Goal: Transaction & Acquisition: Obtain resource

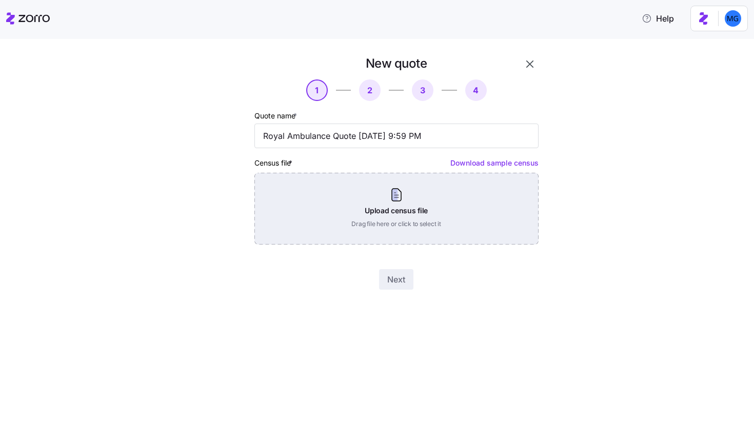
click at [413, 201] on div "Upload census file Drag file here or click to select it" at bounding box center [396, 209] width 284 height 72
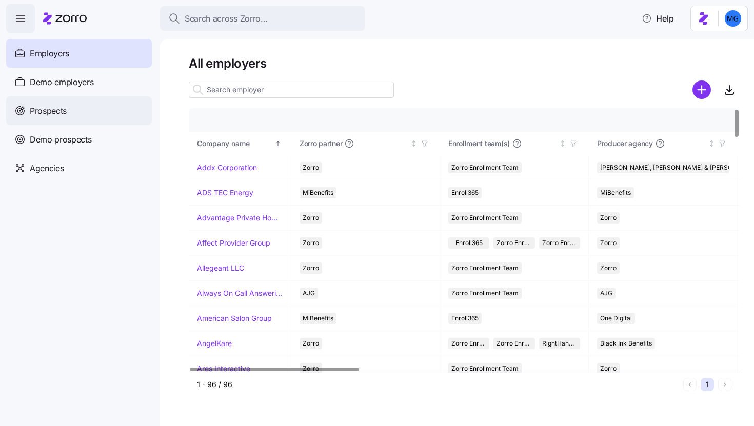
click at [91, 98] on div "Prospects" at bounding box center [79, 110] width 146 height 29
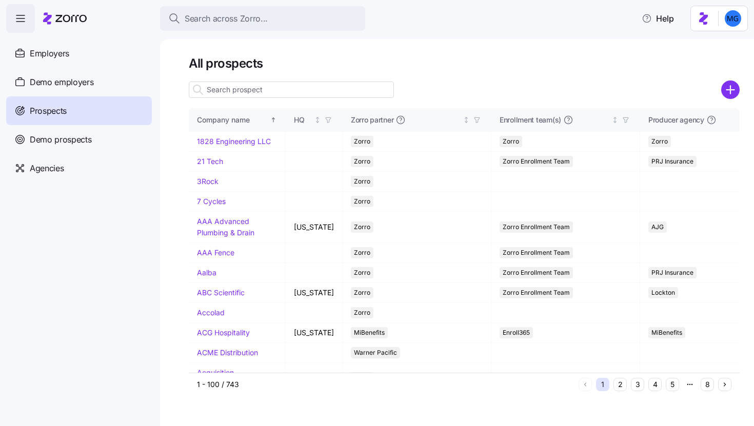
click at [282, 88] on input at bounding box center [291, 90] width 205 height 16
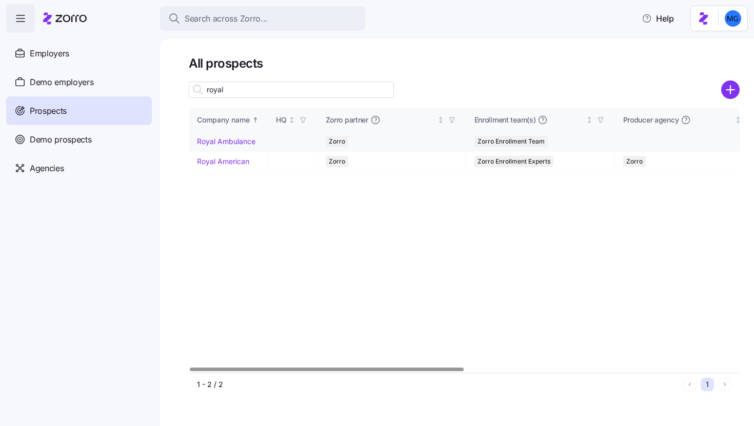
type input "royal"
drag, startPoint x: 231, startPoint y: 142, endPoint x: 573, endPoint y: 75, distance: 348.4
click at [231, 142] on link "Royal Ambulance" at bounding box center [226, 141] width 58 height 9
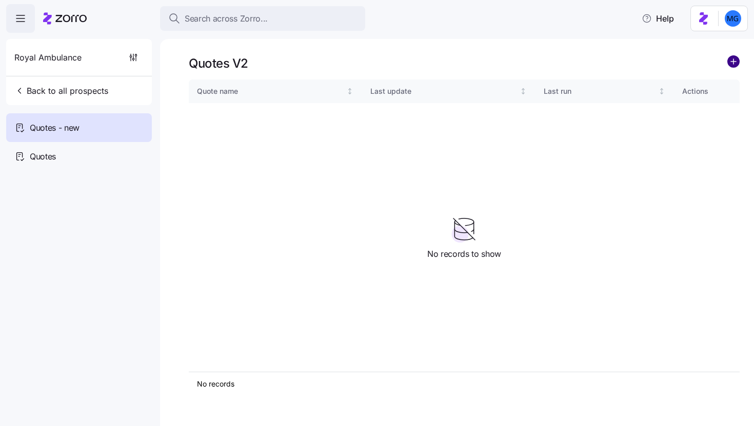
click at [729, 65] on circle "add icon" at bounding box center [733, 61] width 11 height 11
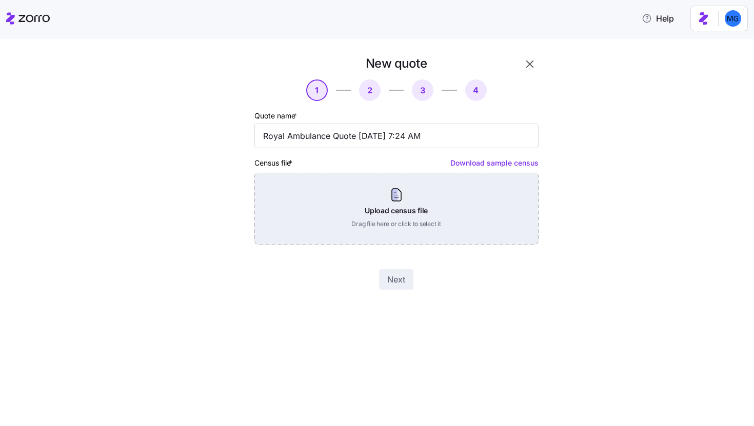
click at [420, 200] on div "Upload census file Drag file here or click to select it" at bounding box center [396, 209] width 284 height 72
click at [456, 206] on div "Upload census file Drag file here or click to select it" at bounding box center [396, 209] width 284 height 72
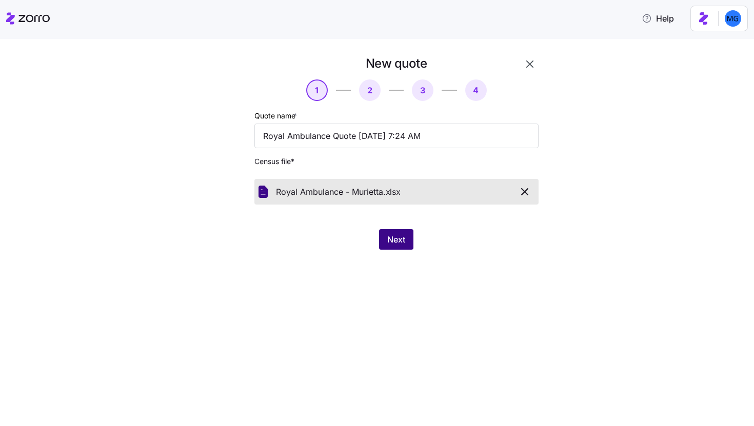
click at [401, 244] on span "Next" at bounding box center [396, 239] width 18 height 12
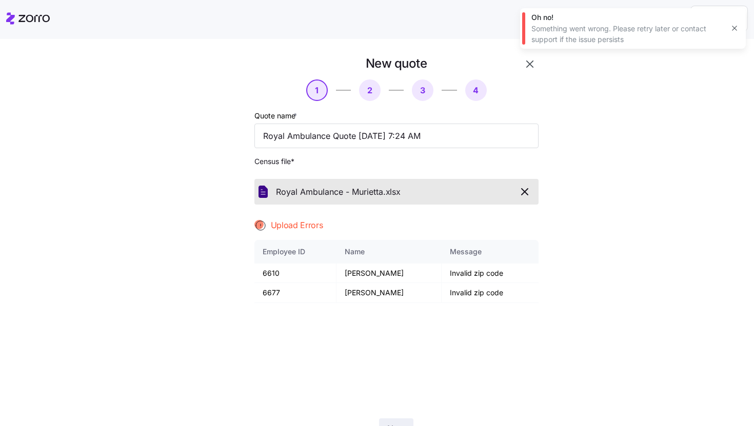
click at [518, 187] on icon "button" at bounding box center [524, 192] width 12 height 12
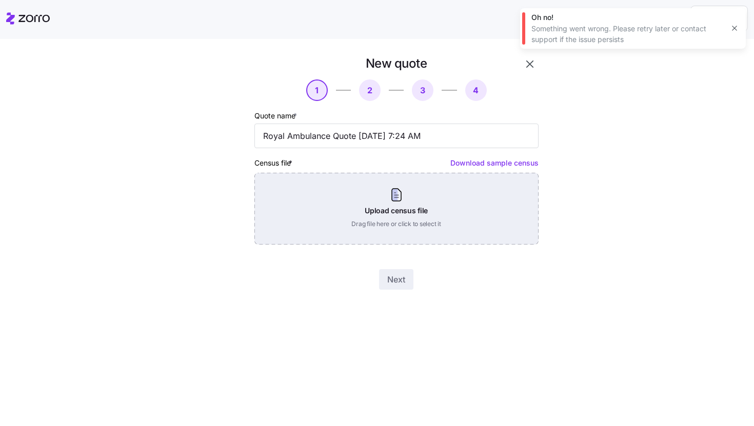
click at [357, 203] on div "Upload census file Drag file here or click to select it" at bounding box center [396, 209] width 284 height 72
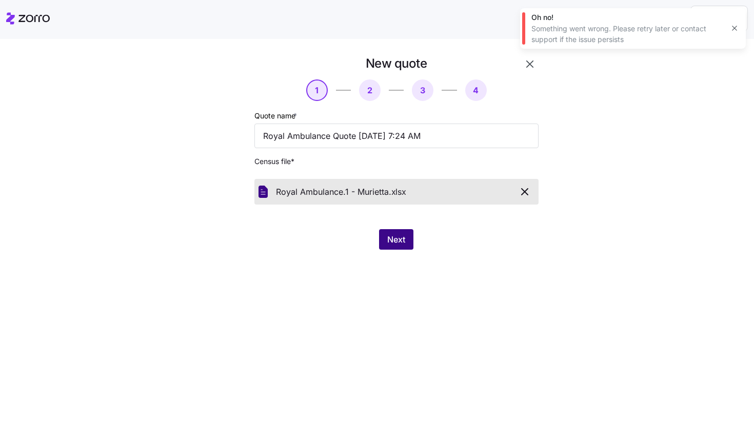
click at [397, 237] on span "Next" at bounding box center [396, 239] width 18 height 12
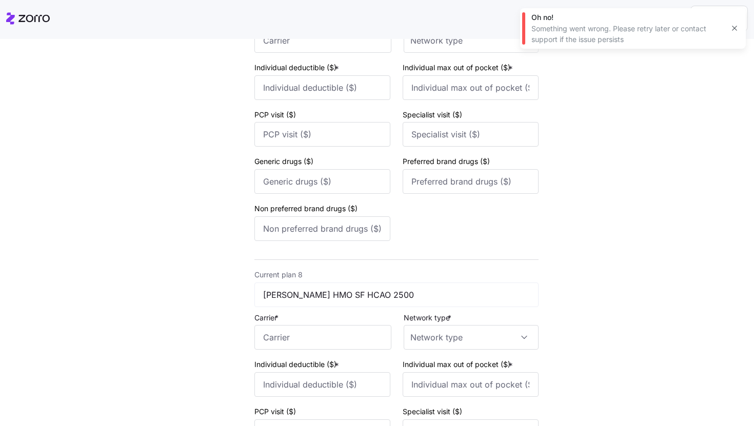
scroll to position [2196, 0]
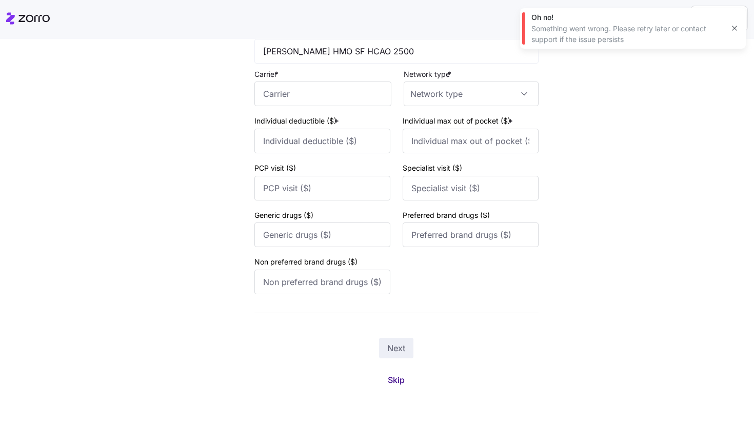
click at [402, 383] on button "Skip" at bounding box center [395, 380] width 33 height 18
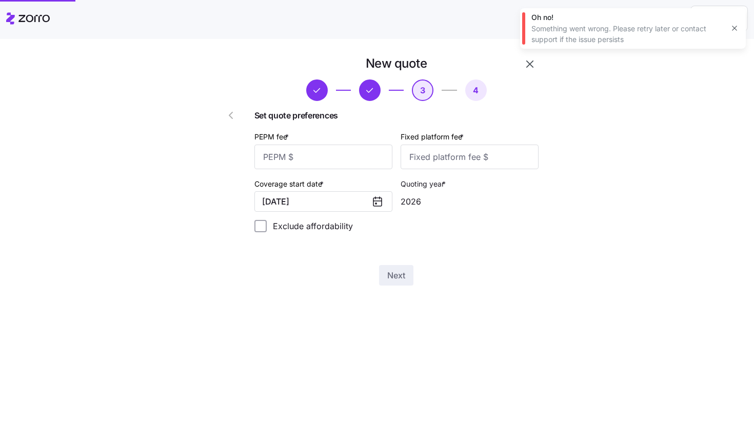
scroll to position [0, 0]
click at [366, 158] on input "PEPM fee *" at bounding box center [323, 157] width 138 height 25
type input "50"
type input "100"
click at [396, 277] on span "Next" at bounding box center [396, 275] width 18 height 12
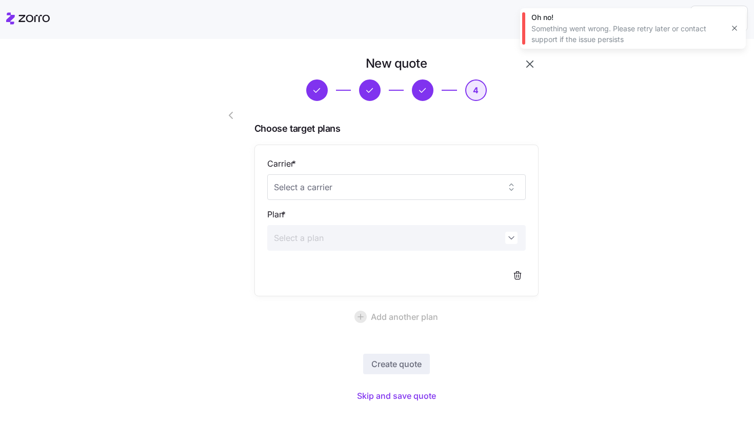
click at [735, 26] on icon "button" at bounding box center [734, 28] width 8 height 8
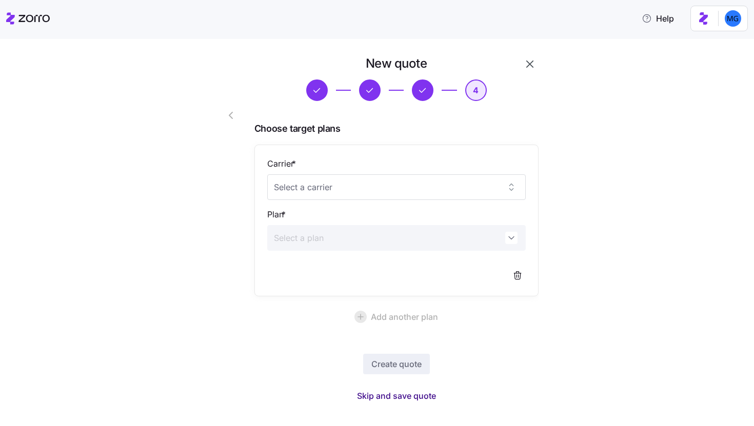
click at [391, 396] on span "Skip and save quote" at bounding box center [396, 396] width 79 height 12
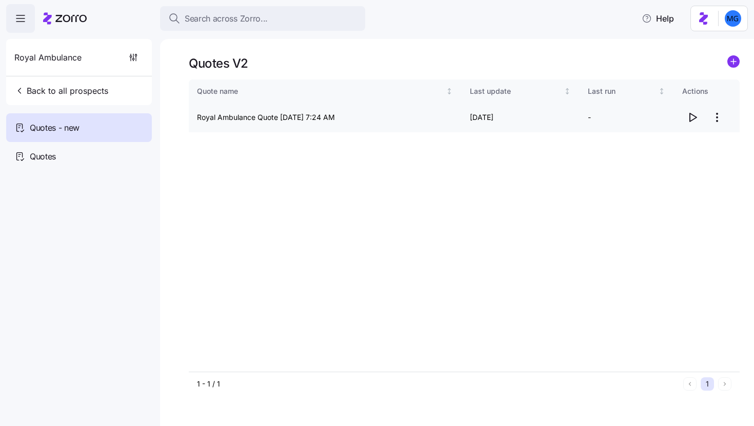
click at [693, 119] on icon "button" at bounding box center [692, 117] width 12 height 12
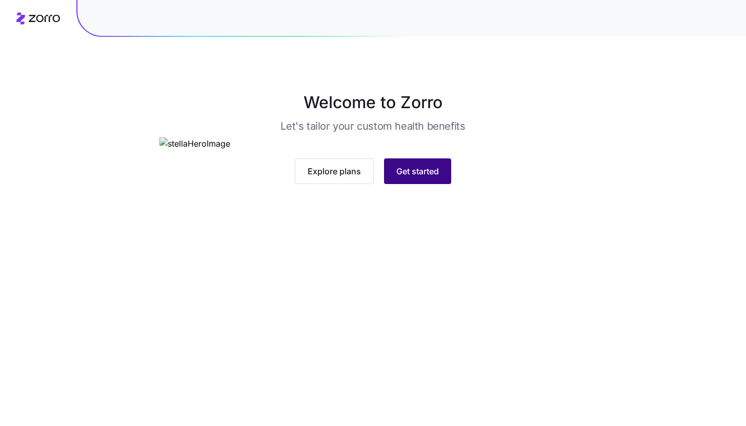
click at [441, 184] on button "Get started" at bounding box center [417, 171] width 67 height 26
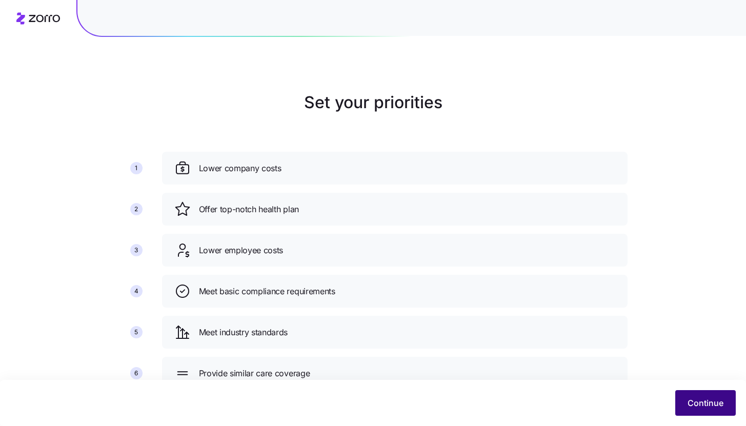
click at [691, 404] on span "Continue" at bounding box center [706, 403] width 36 height 12
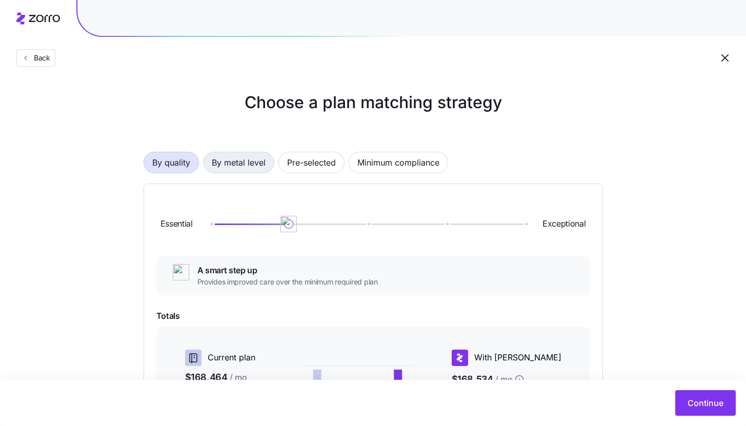
click at [254, 166] on span "By metal level" at bounding box center [239, 162] width 54 height 21
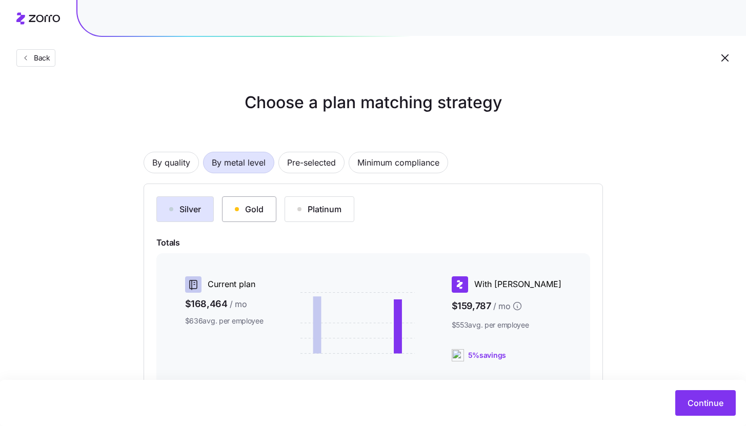
click at [259, 201] on button "Gold" at bounding box center [249, 209] width 54 height 26
click at [206, 210] on button "Silver" at bounding box center [184, 209] width 57 height 26
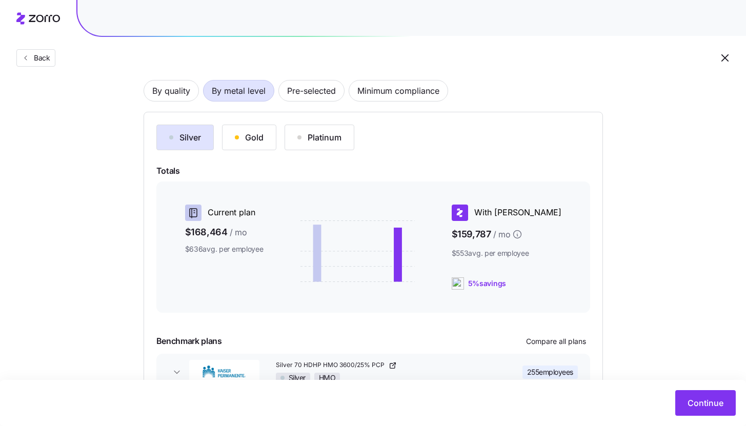
scroll to position [139, 0]
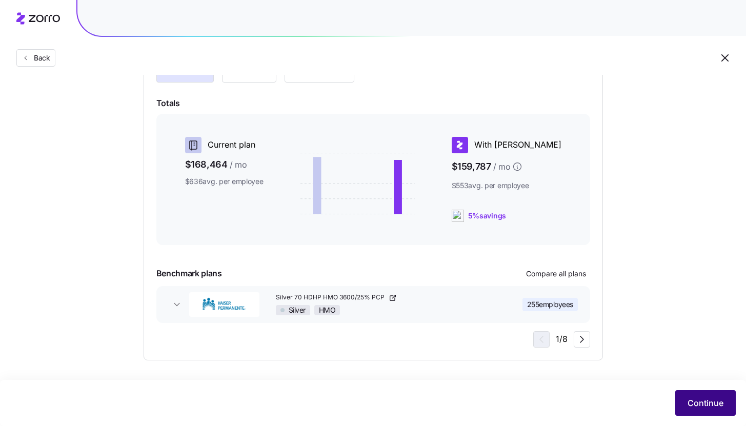
click at [695, 399] on span "Continue" at bounding box center [706, 403] width 36 height 12
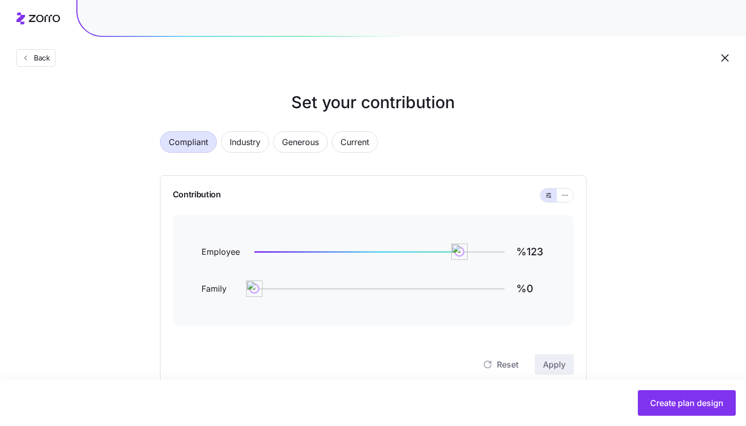
click at [573, 195] on div at bounding box center [557, 195] width 34 height 14
click at [569, 195] on button "button" at bounding box center [565, 195] width 8 height 8
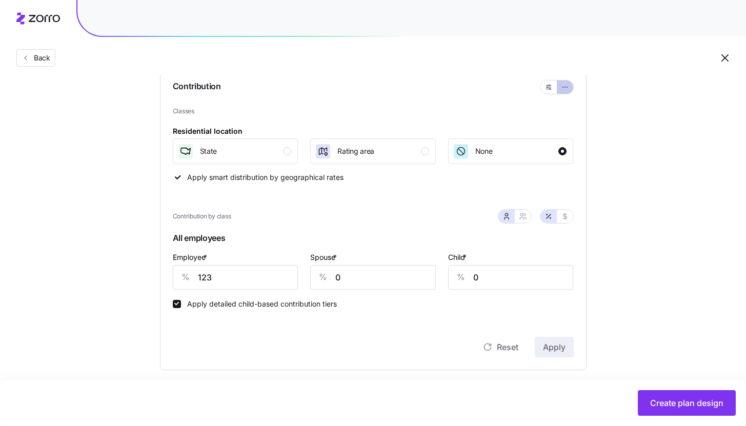
scroll to position [112, 0]
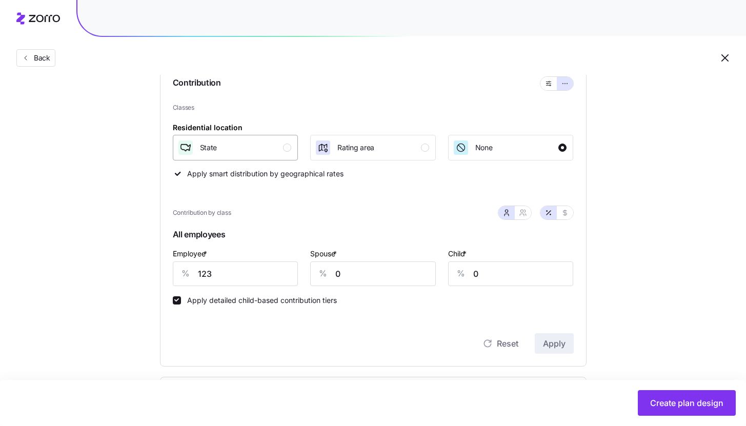
click at [259, 143] on div "State" at bounding box center [234, 147] width 114 height 16
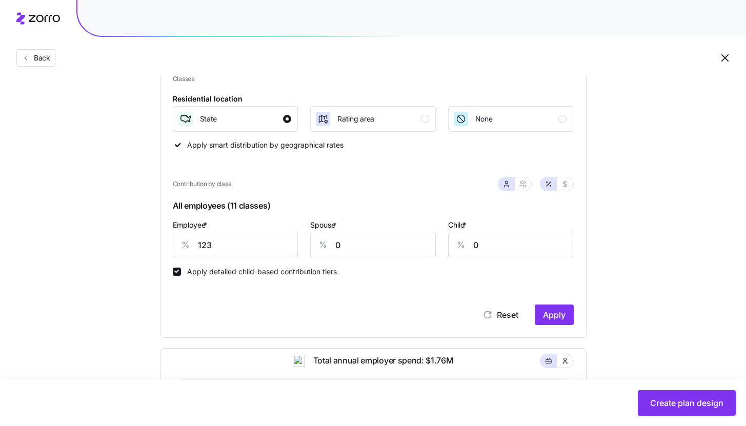
scroll to position [103, 0]
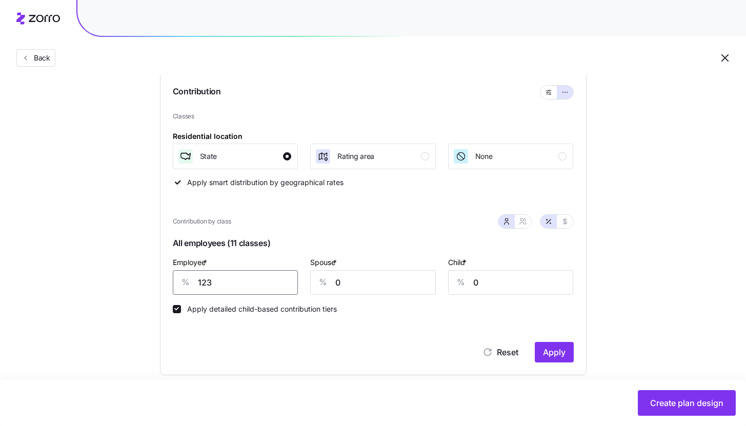
click at [244, 289] on input "123" at bounding box center [236, 282] width 126 height 25
type input "75"
click at [539, 346] on button "Apply" at bounding box center [554, 352] width 39 height 21
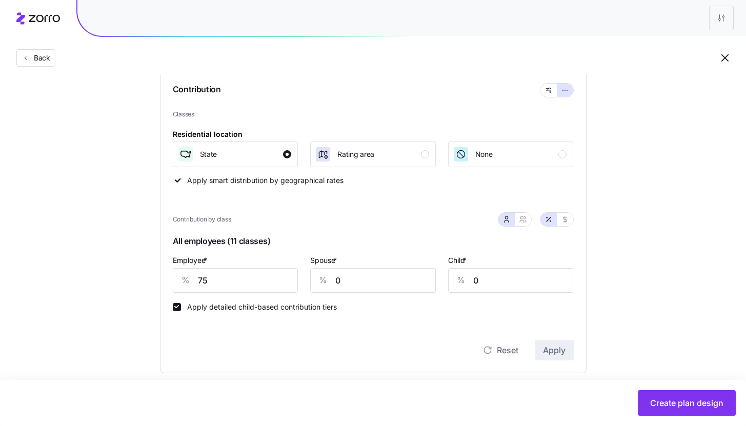
scroll to position [105, 0]
click at [398, 168] on div "Classes Residential location State Rating area None Apply smart distribution by…" at bounding box center [373, 148] width 401 height 76
click at [398, 167] on button "Rating area" at bounding box center [373, 155] width 126 height 26
click at [565, 356] on span "Apply" at bounding box center [554, 351] width 23 height 12
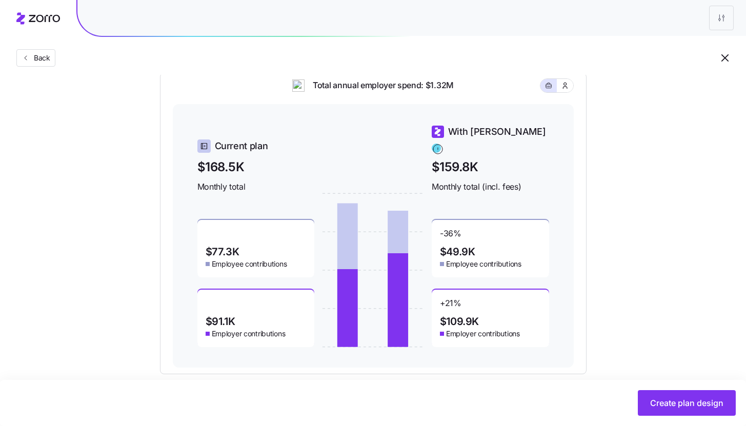
scroll to position [430, 0]
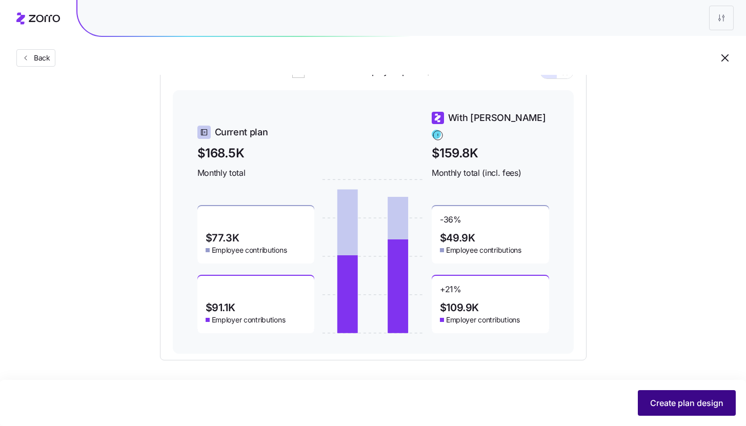
click at [670, 407] on span "Create plan design" at bounding box center [686, 403] width 73 height 12
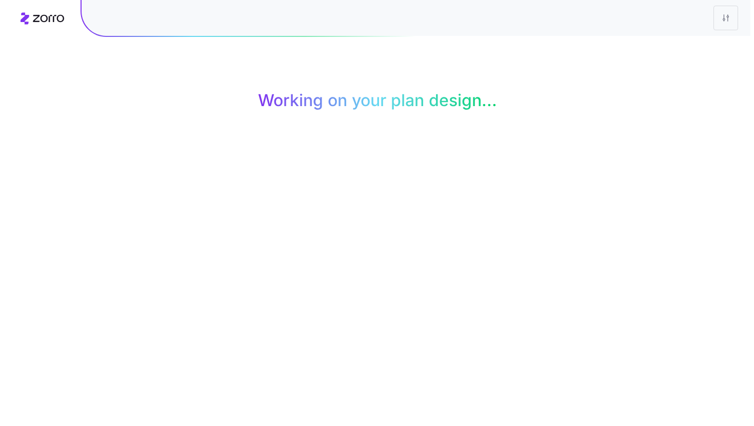
scroll to position [0, 0]
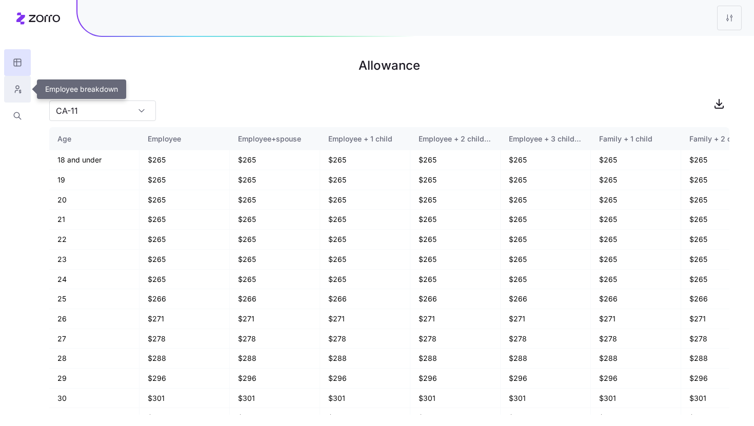
click at [17, 91] on icon "button" at bounding box center [17, 89] width 9 height 10
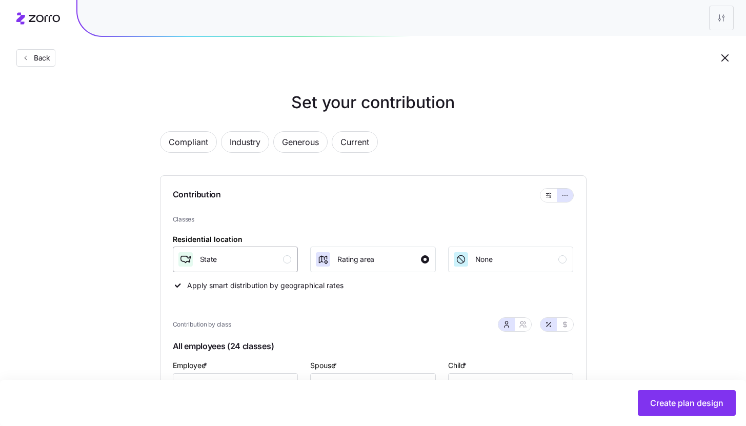
click at [257, 260] on div "State" at bounding box center [234, 259] width 114 height 16
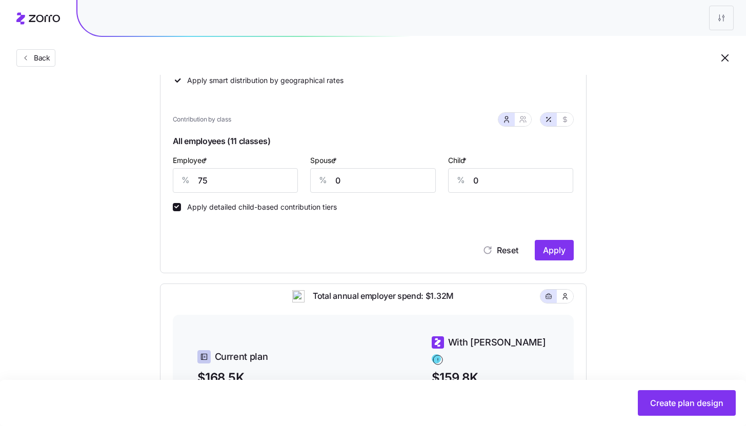
scroll to position [216, 0]
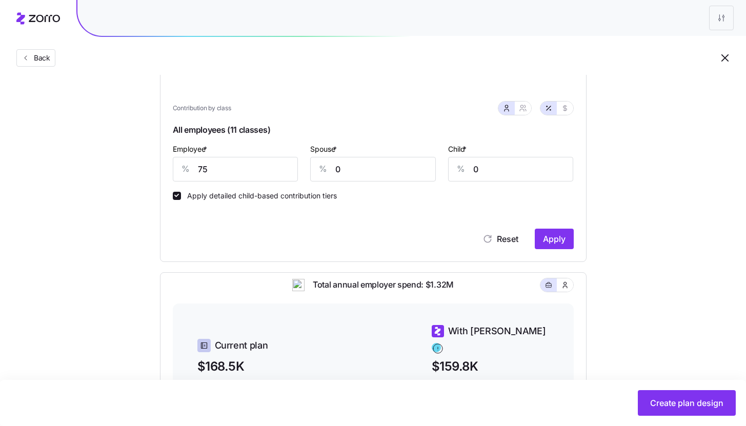
click at [554, 228] on div "Reset Apply" at bounding box center [373, 228] width 401 height 41
click at [556, 238] on span "Apply" at bounding box center [554, 239] width 23 height 12
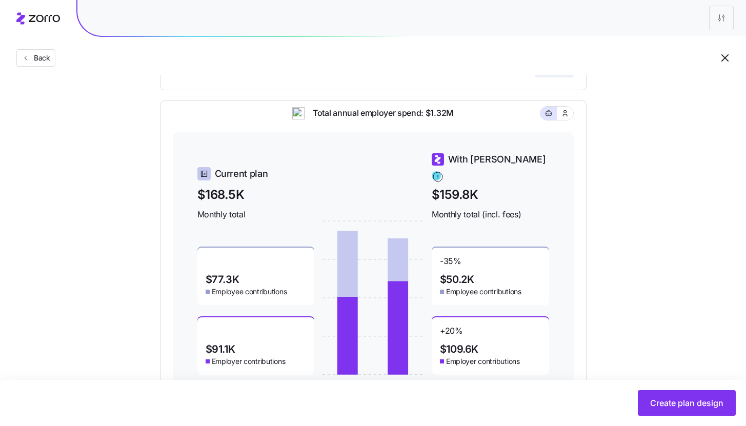
scroll to position [395, 0]
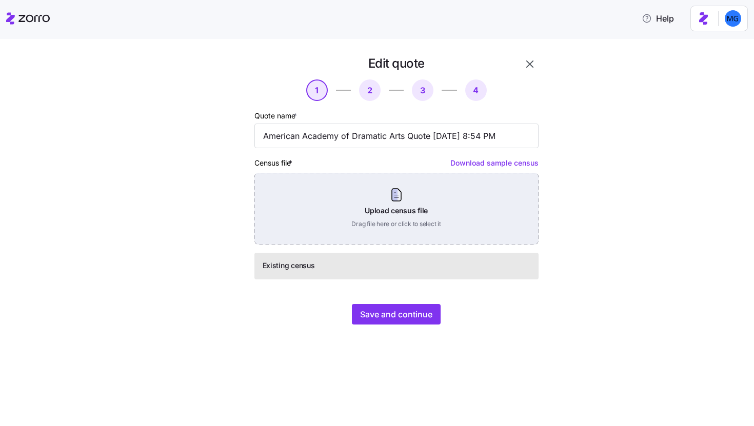
click at [356, 217] on div "Upload census file Drag file here or click to select it" at bounding box center [396, 209] width 284 height 72
